Goal: Navigation & Orientation: Find specific page/section

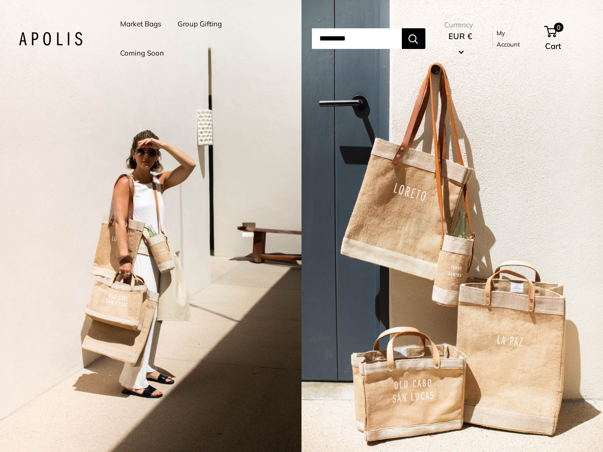
click at [312, 39] on input "Search..." at bounding box center [357, 38] width 90 height 21
click at [201, 39] on li "Group Gifting" at bounding box center [200, 23] width 44 height 29
click at [367, 39] on input "Search..." at bounding box center [357, 38] width 90 height 21
click at [151, 226] on div "2 / 3" at bounding box center [150, 226] width 301 height 452
click at [452, 226] on div "2 / 3" at bounding box center [451, 226] width 301 height 452
